Goal: Book appointment/travel/reservation

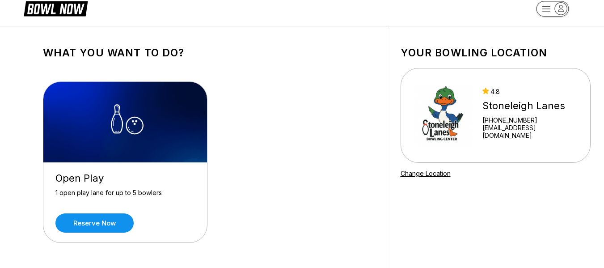
scroll to position [25, 0]
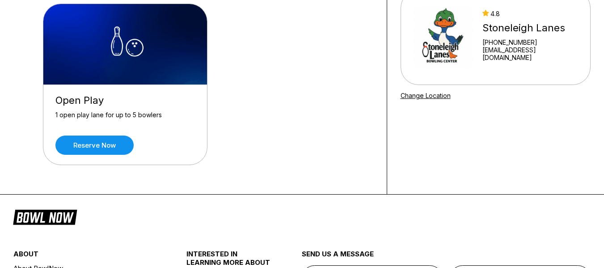
scroll to position [93, 0]
